Goal: Information Seeking & Learning: Understand process/instructions

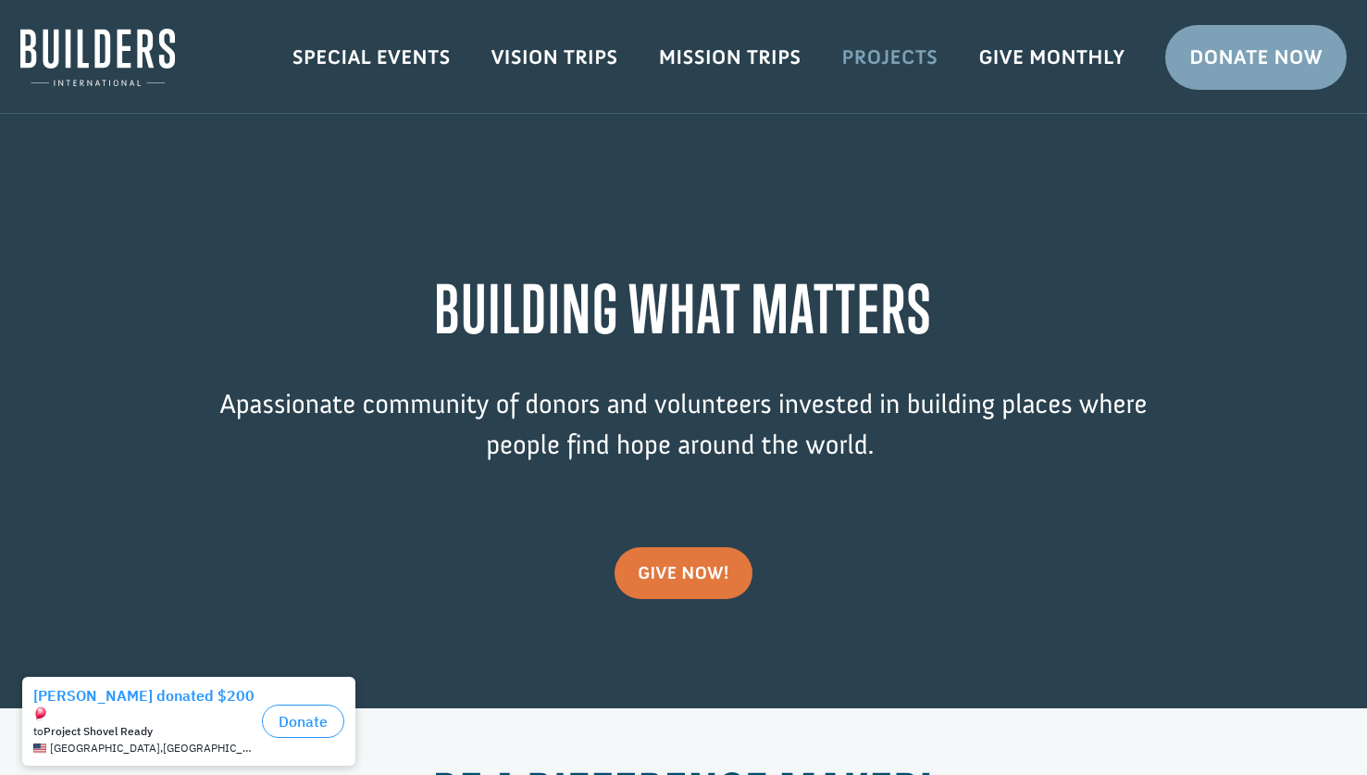
click at [922, 56] on link "Projects" at bounding box center [890, 58] width 137 height 54
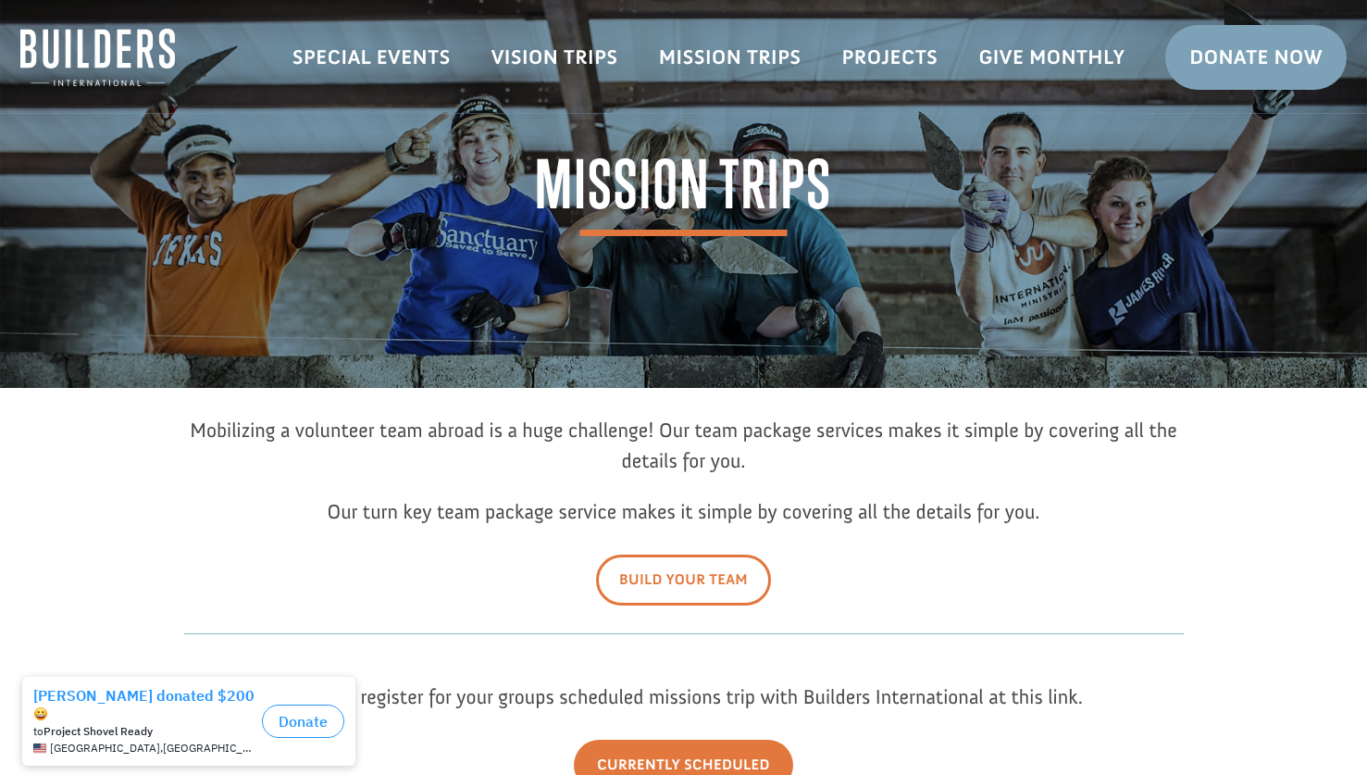
click at [705, 591] on link "Build Your Team" at bounding box center [683, 579] width 175 height 51
